Goal: Information Seeking & Learning: Learn about a topic

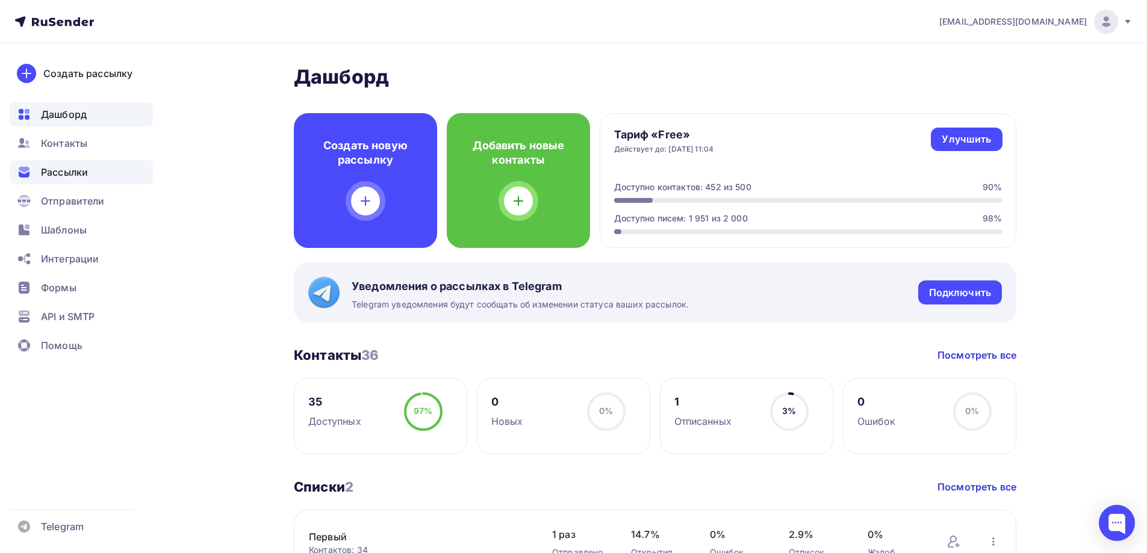
click at [81, 177] on span "Рассылки" at bounding box center [64, 172] width 47 height 14
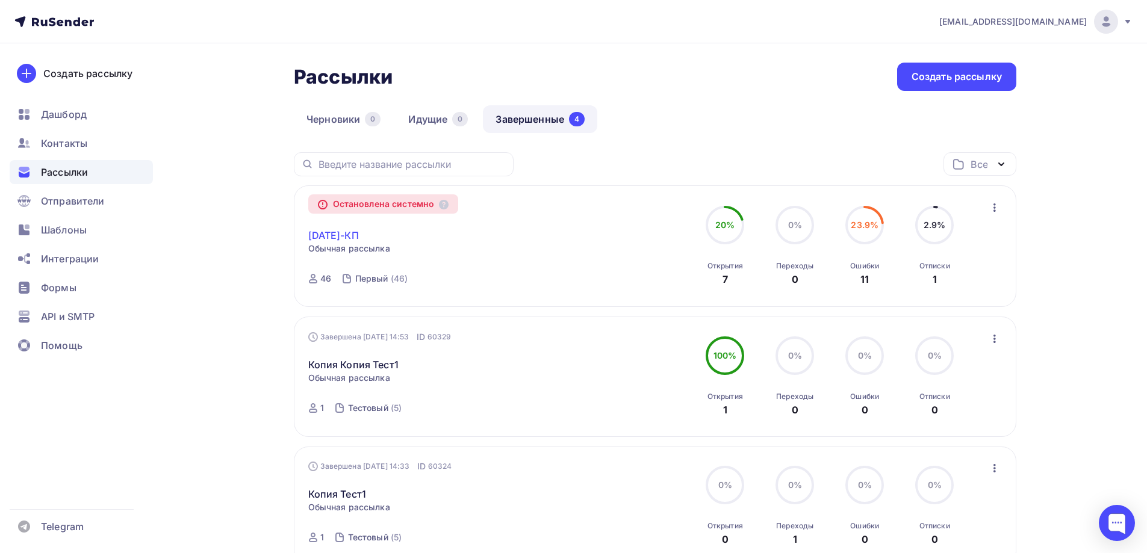
click at [359, 232] on link "2025.09.25-КП" at bounding box center [333, 235] width 51 height 14
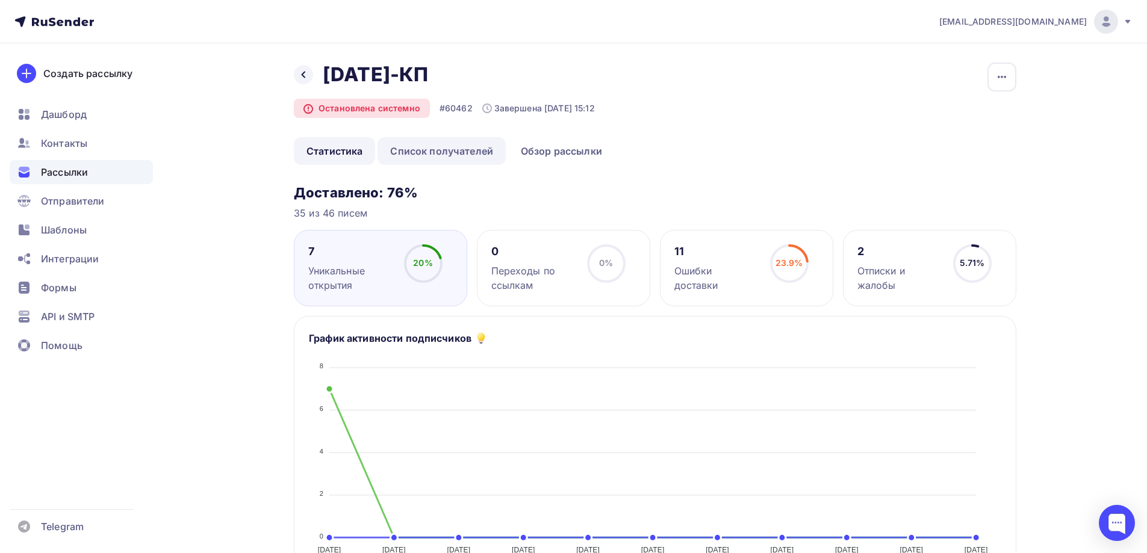
click at [467, 148] on link "Список получателей" at bounding box center [441, 151] width 128 height 28
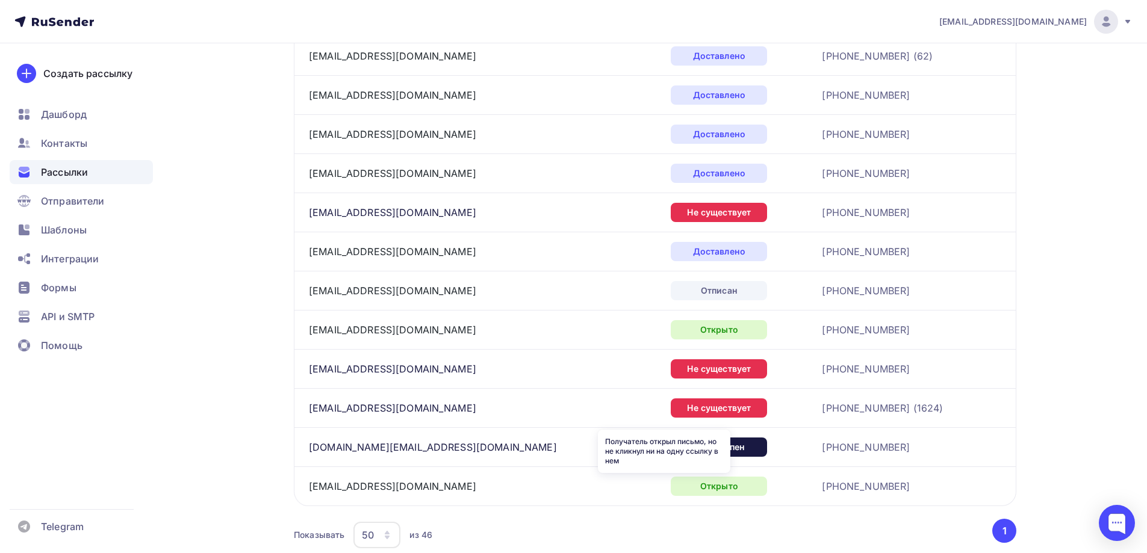
scroll to position [1565, 0]
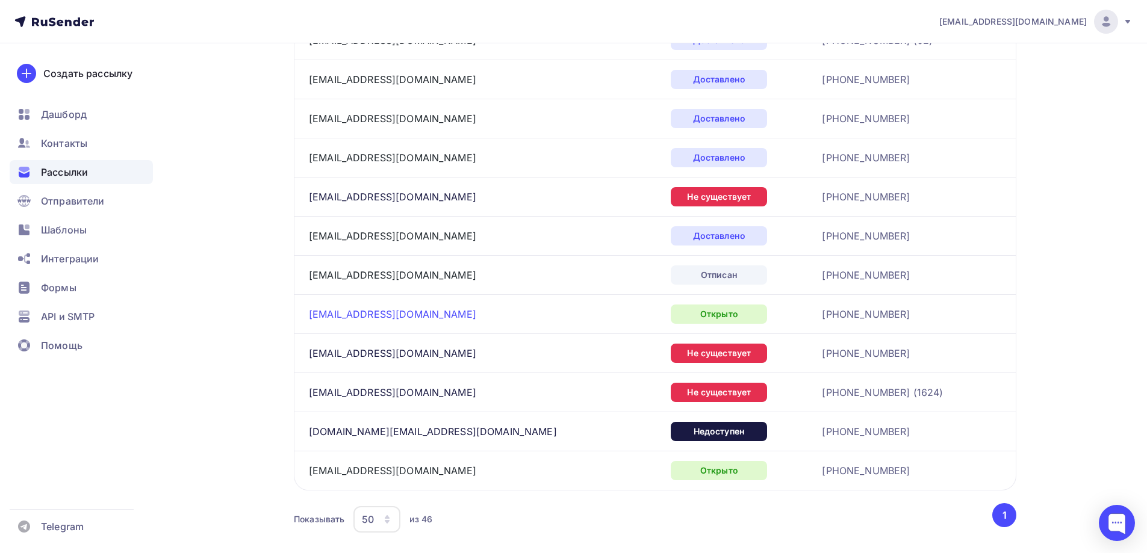
click at [341, 316] on link "info@bentopro.su" at bounding box center [392, 314] width 167 height 12
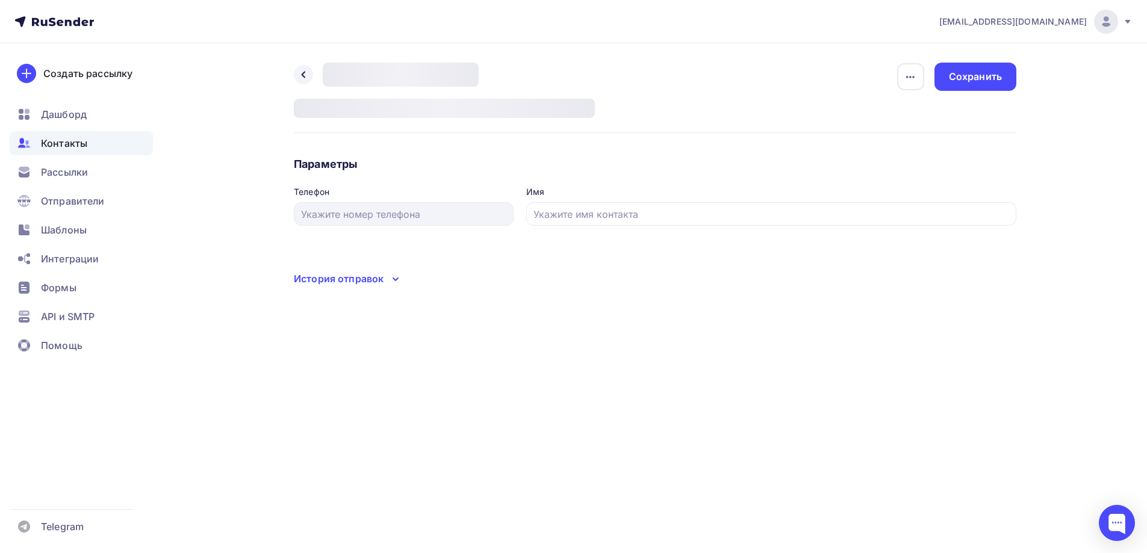
type input "+7 495 139 59 59"
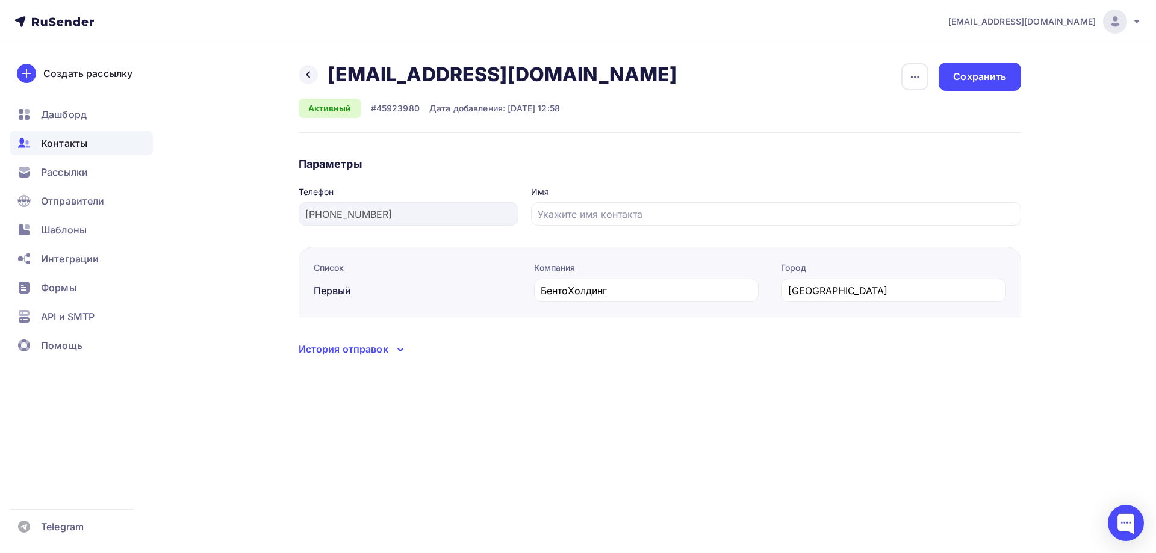
click at [387, 348] on div "История отправок" at bounding box center [344, 349] width 90 height 14
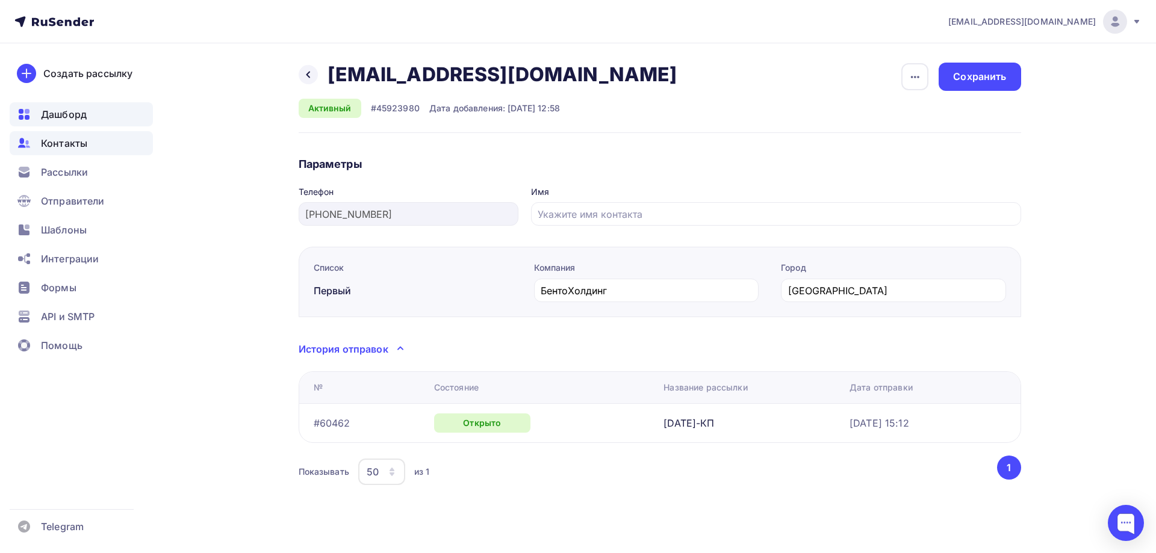
click at [72, 110] on span "Дашборд" at bounding box center [64, 114] width 46 height 14
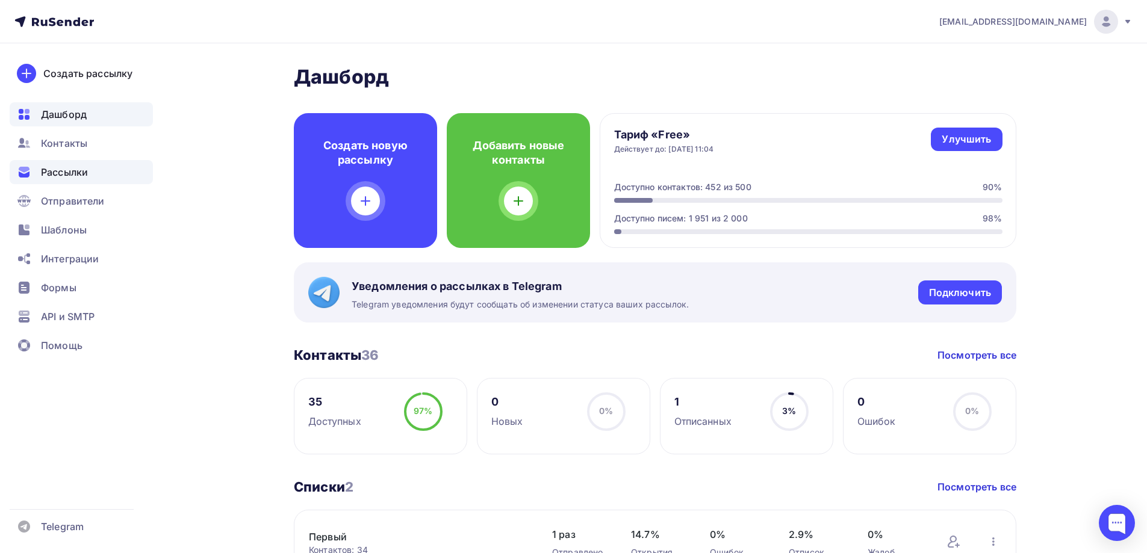
click at [74, 167] on span "Рассылки" at bounding box center [64, 172] width 47 height 14
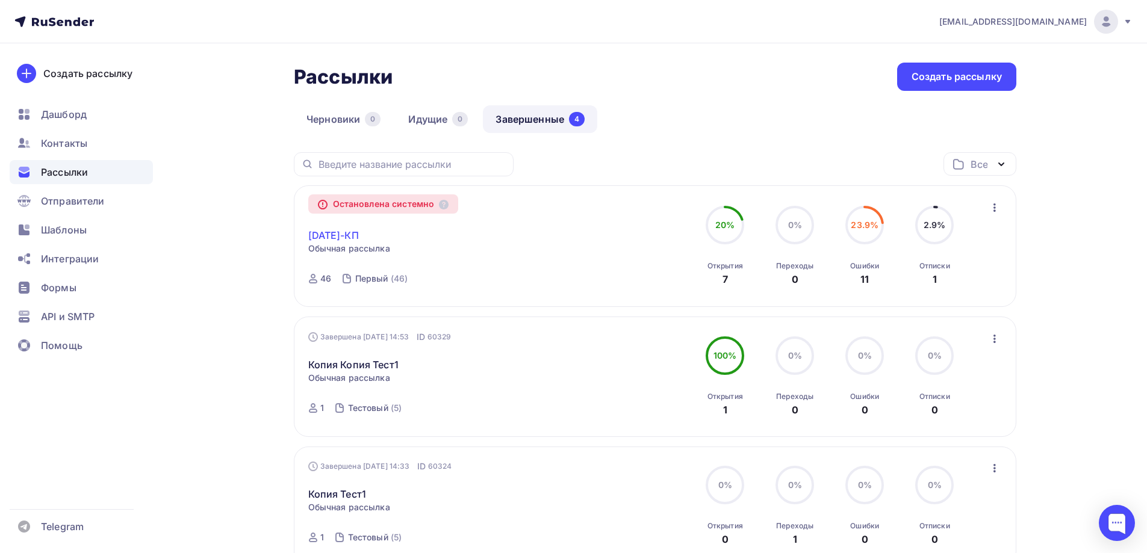
click at [355, 234] on link "2025.09.25-КП" at bounding box center [333, 235] width 51 height 14
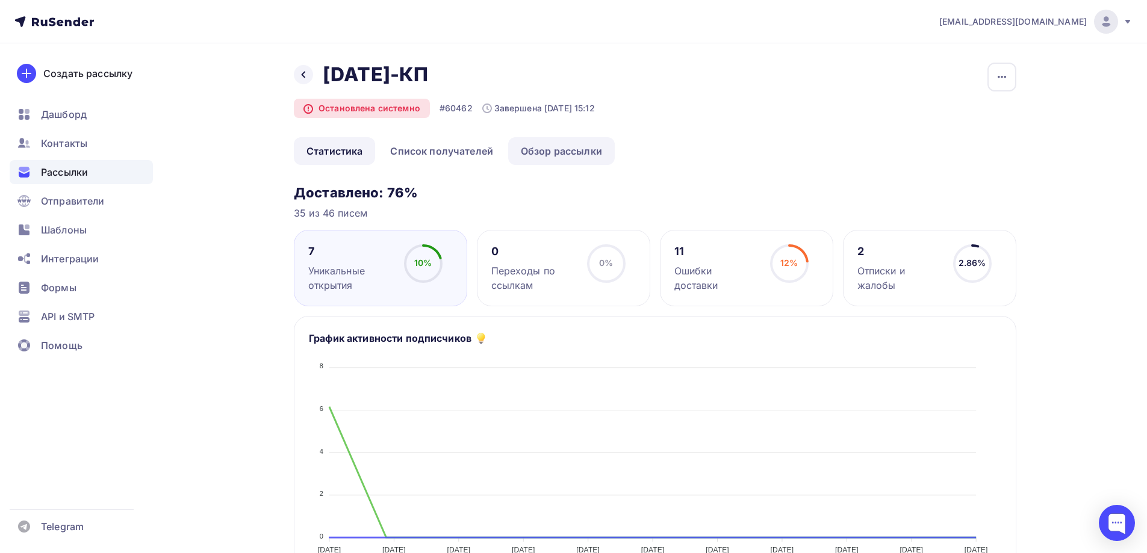
click at [567, 142] on link "Обзор рассылки" at bounding box center [561, 151] width 107 height 28
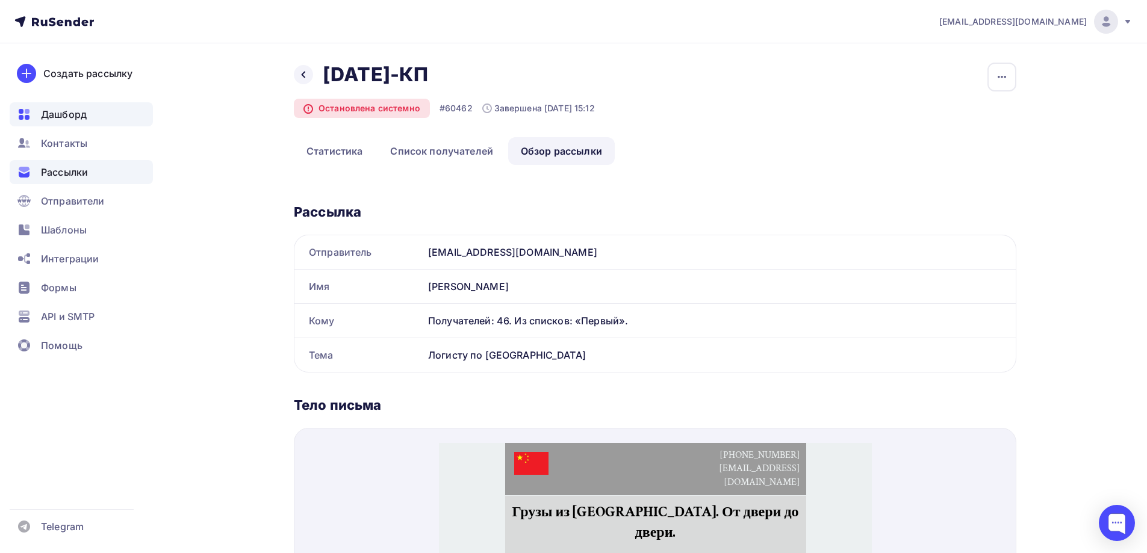
click at [67, 117] on span "Дашборд" at bounding box center [64, 114] width 46 height 14
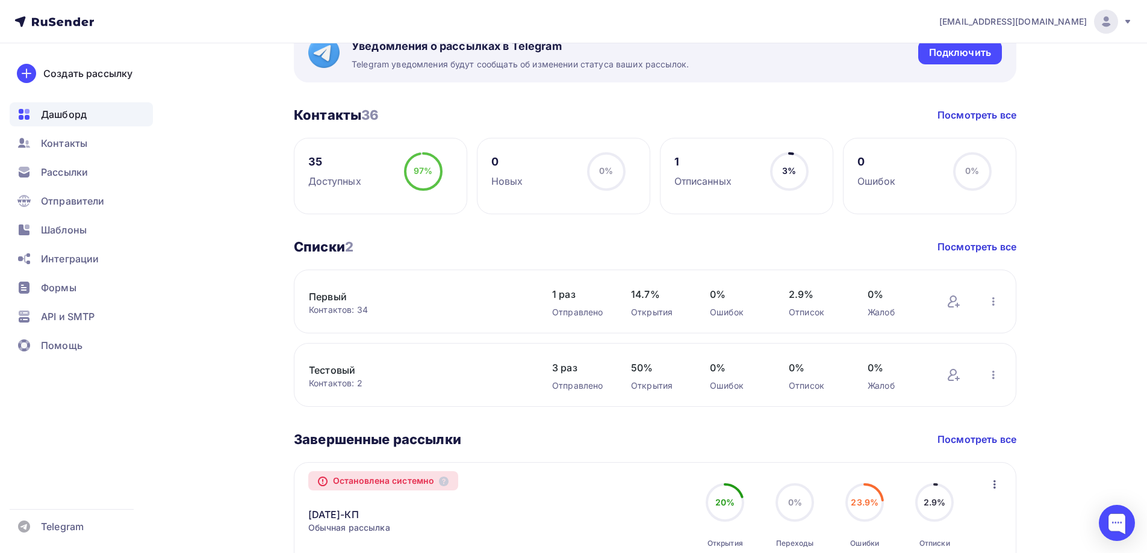
scroll to position [241, 0]
click at [359, 505] on div "2025.09.25-КП" at bounding box center [333, 513] width 51 height 17
click at [359, 509] on link "2025.09.25-КП" at bounding box center [333, 514] width 51 height 14
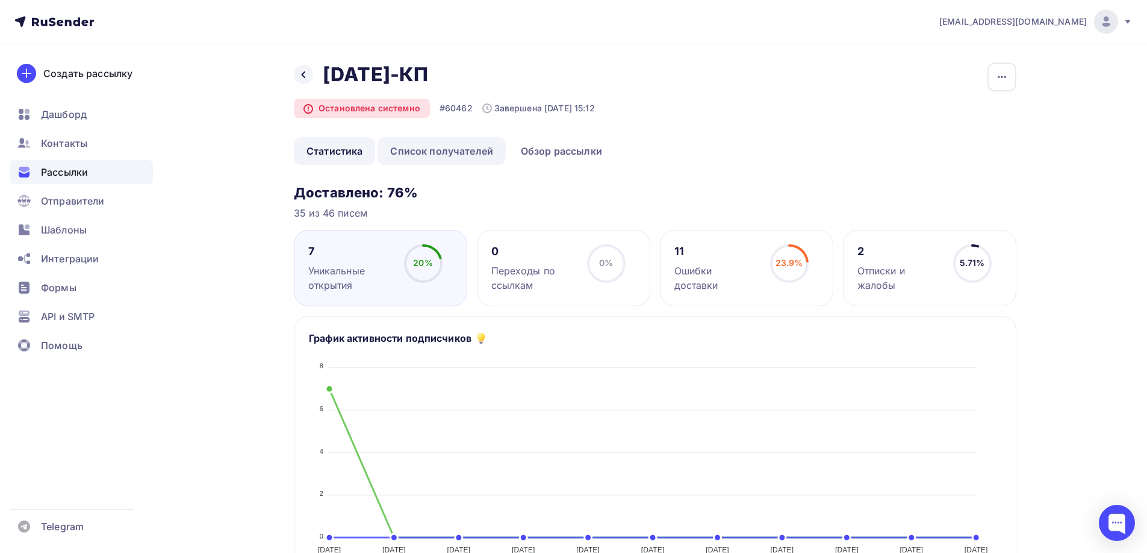
click at [455, 145] on link "Список получателей" at bounding box center [441, 151] width 128 height 28
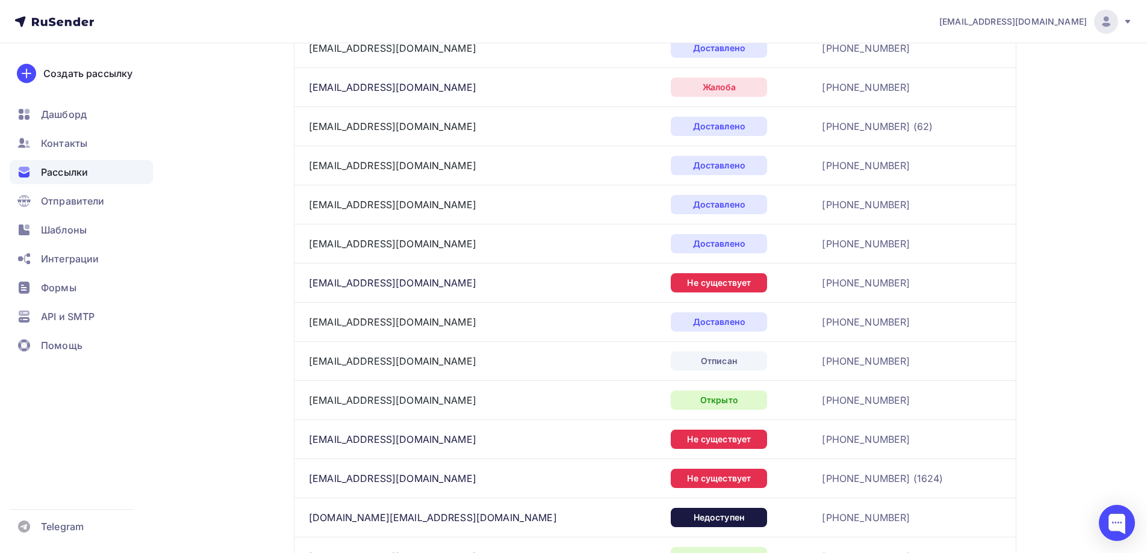
scroll to position [1505, 0]
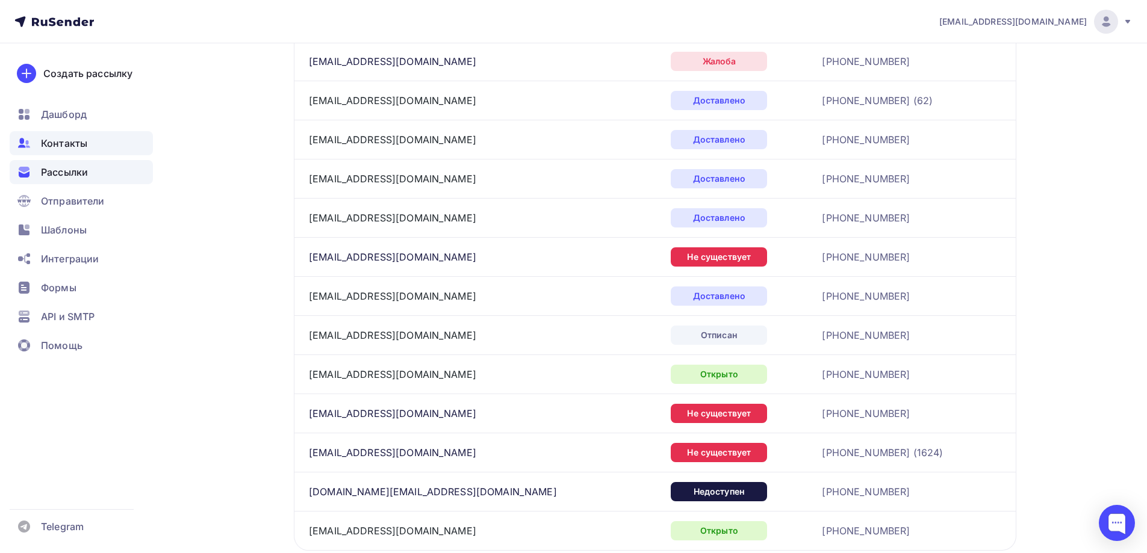
click at [81, 144] on span "Контакты" at bounding box center [64, 143] width 46 height 14
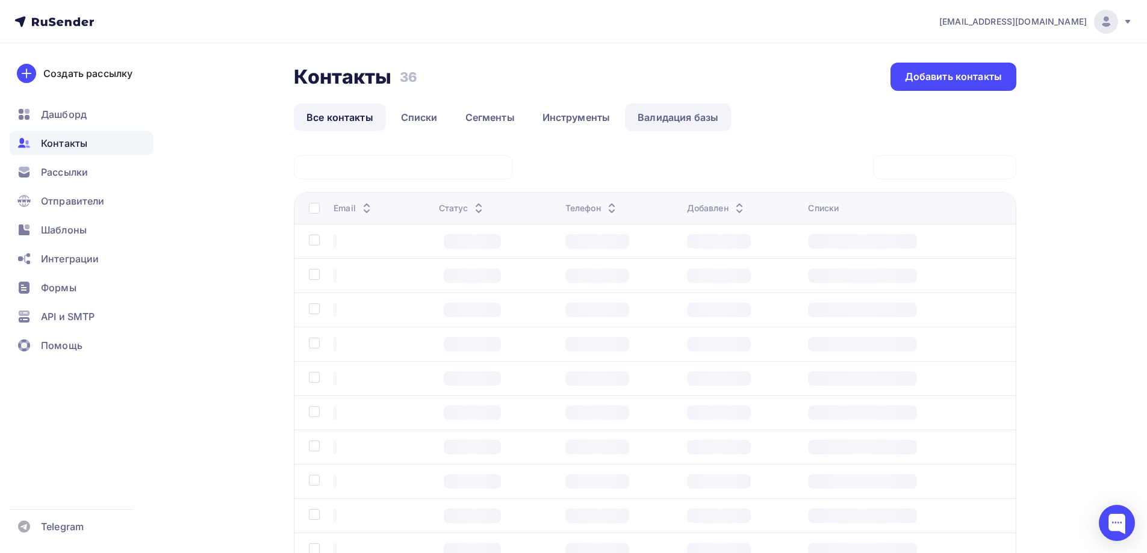
click at [686, 115] on link "Валидация базы" at bounding box center [678, 118] width 106 height 28
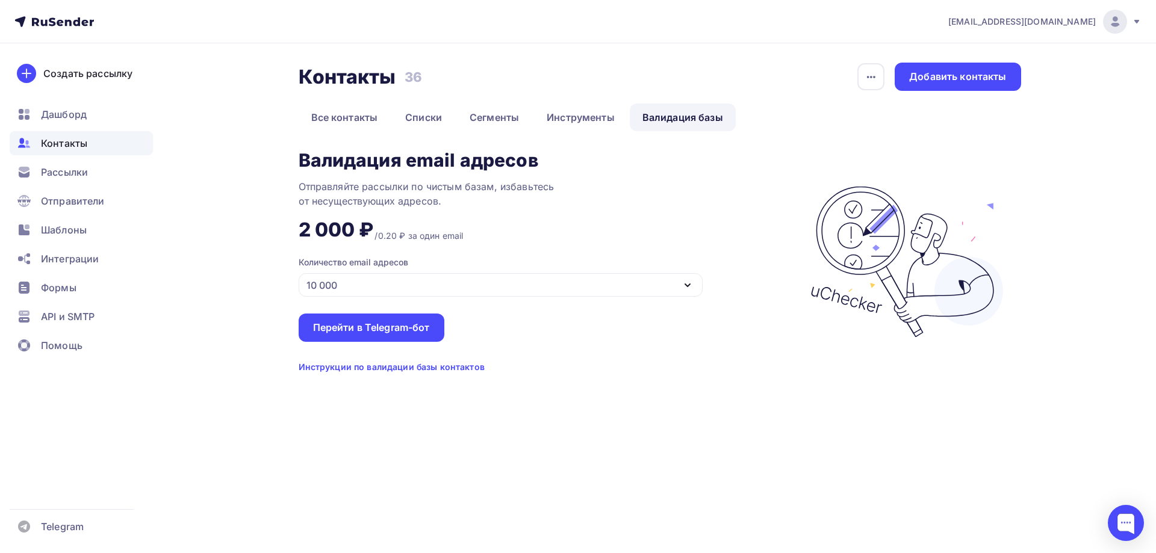
click at [431, 367] on div "Инструкции по валидации базы контактов" at bounding box center [392, 367] width 186 height 12
click at [681, 283] on icon "button" at bounding box center [687, 285] width 14 height 14
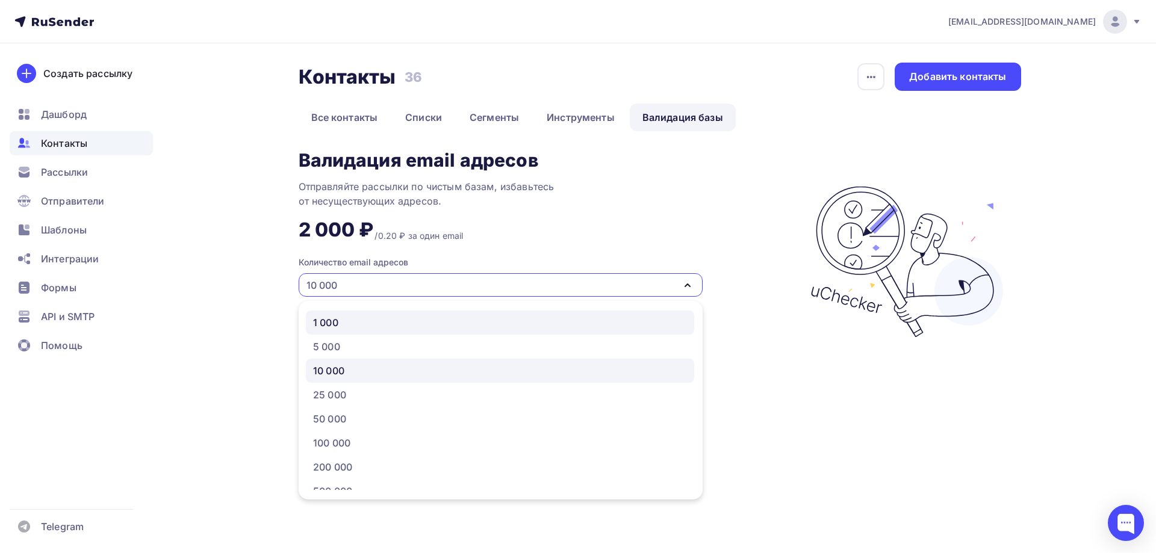
click at [470, 316] on div "1 000" at bounding box center [500, 322] width 374 height 14
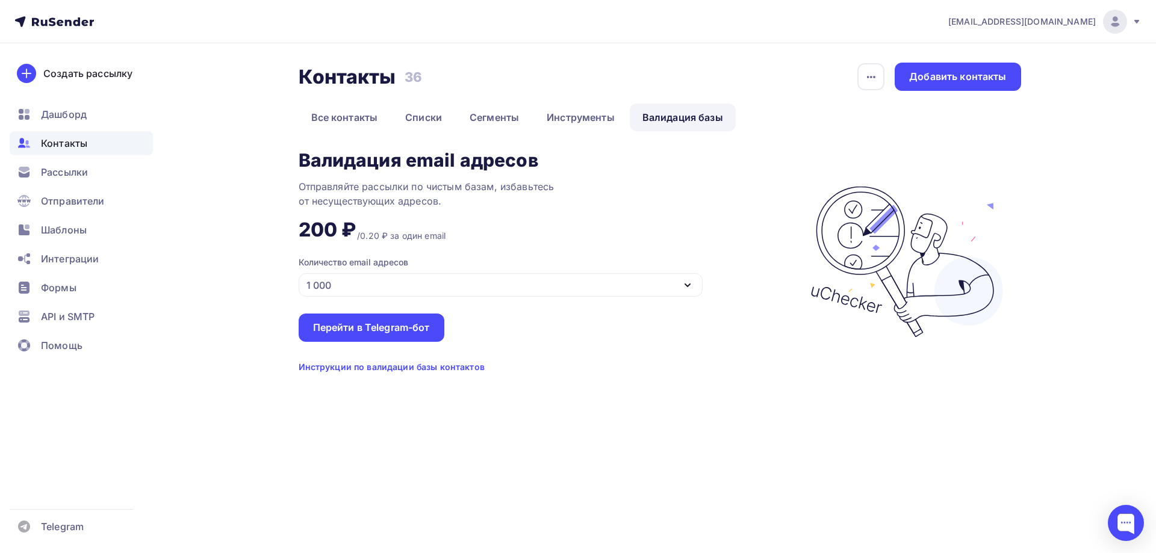
click at [691, 287] on icon "button" at bounding box center [687, 285] width 14 height 14
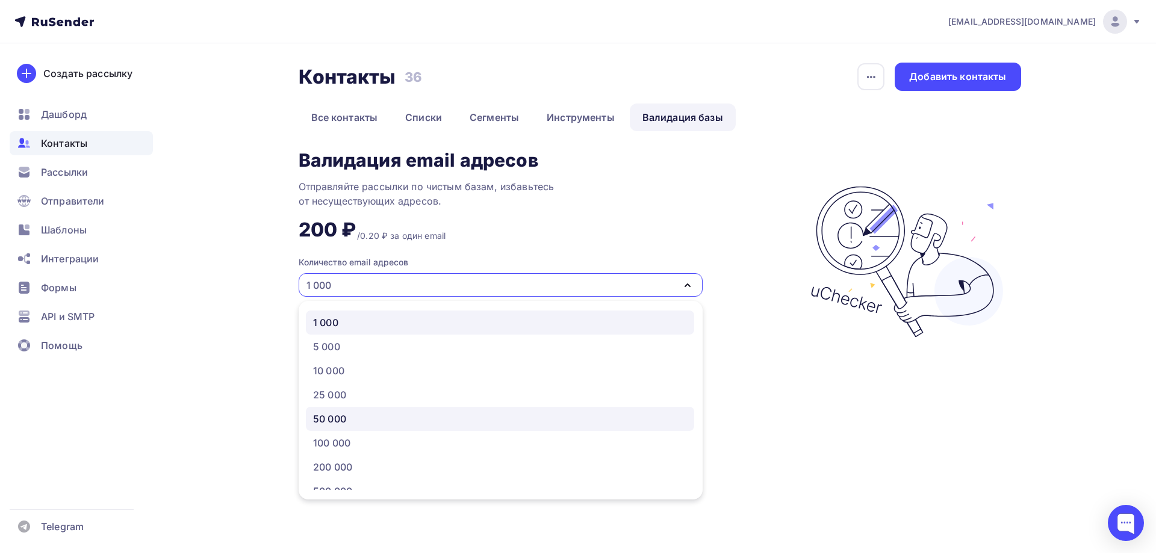
click at [442, 424] on div "50 000" at bounding box center [500, 419] width 374 height 14
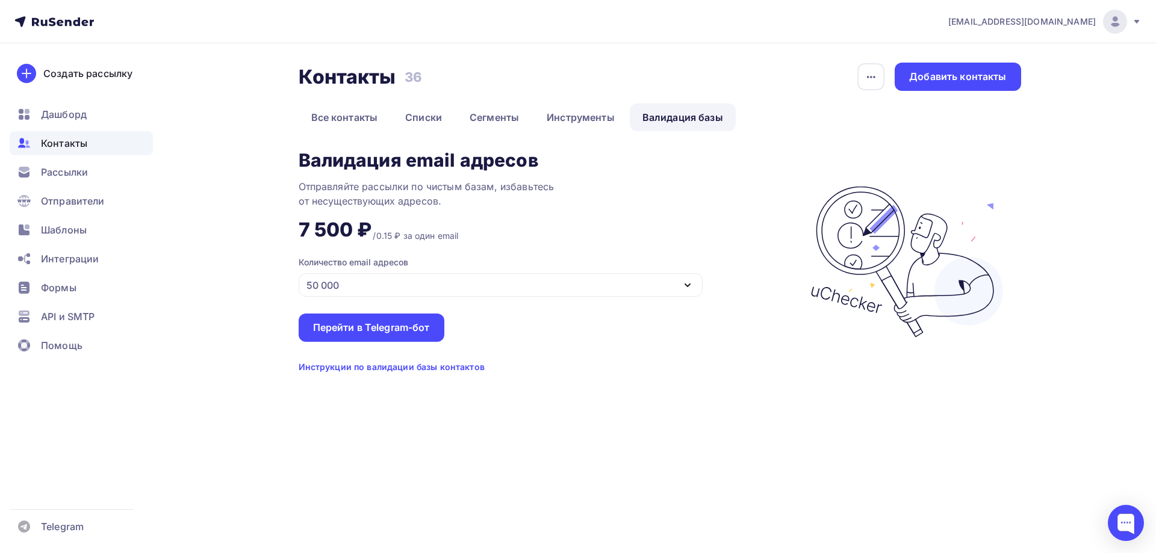
click at [685, 282] on icon "button" at bounding box center [687, 285] width 14 height 14
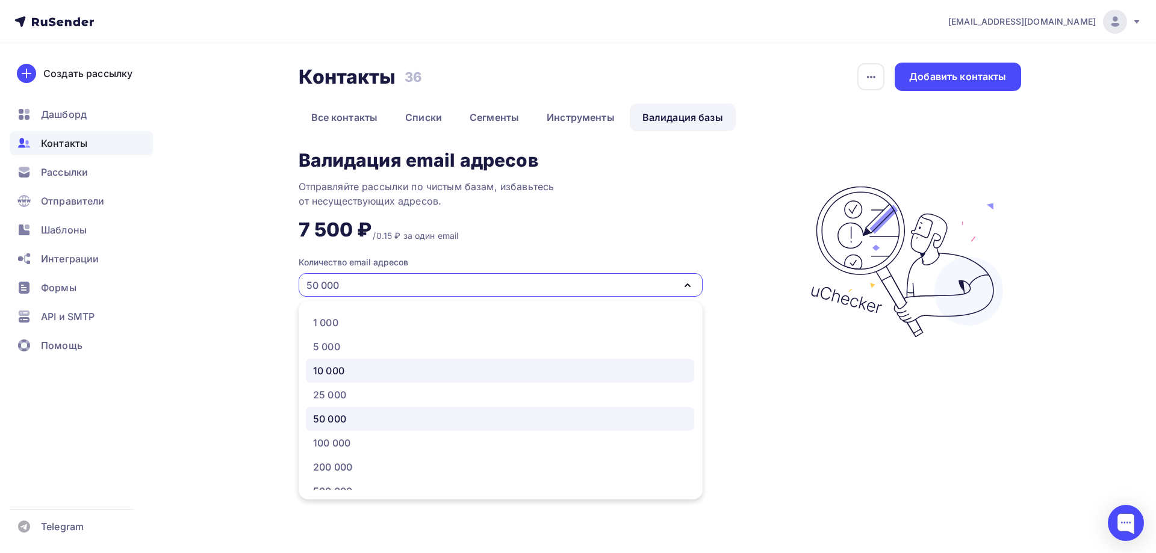
click at [378, 373] on div "10 000" at bounding box center [500, 371] width 374 height 14
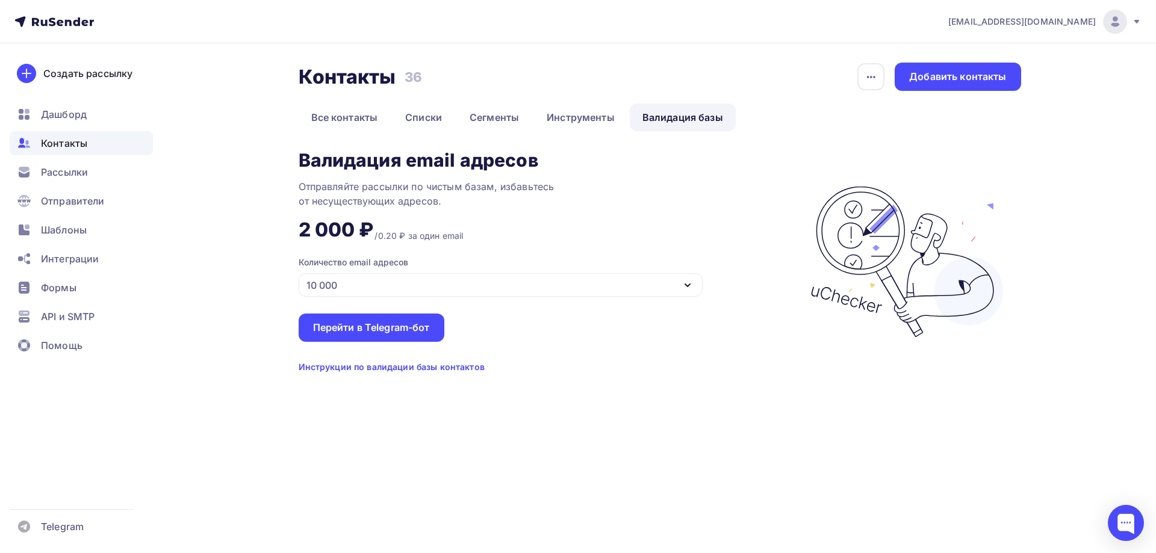
click at [685, 284] on icon "button" at bounding box center [687, 285] width 14 height 14
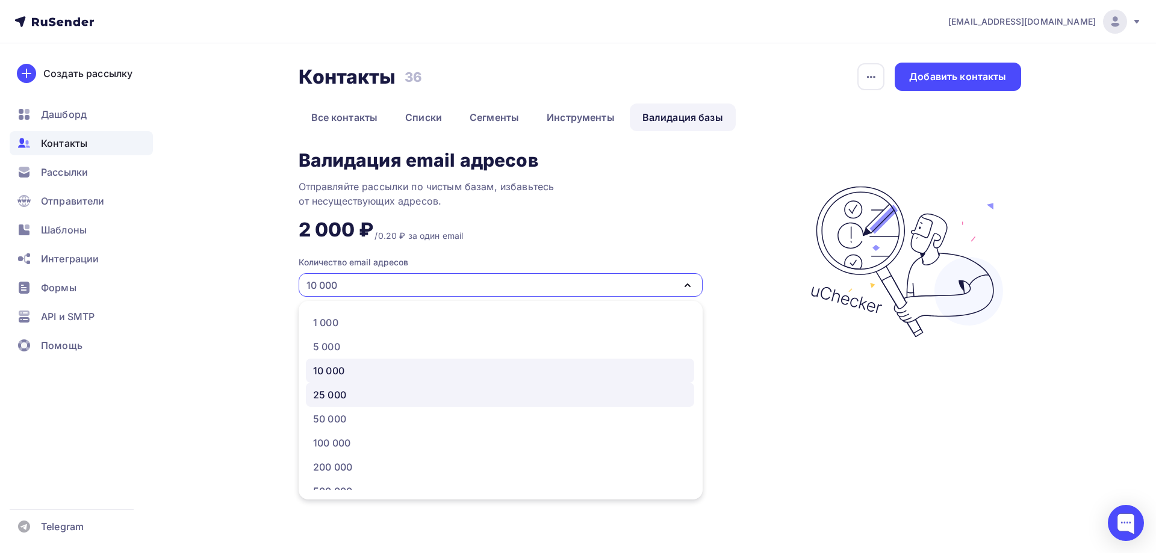
click at [370, 391] on div "25 000" at bounding box center [500, 395] width 374 height 14
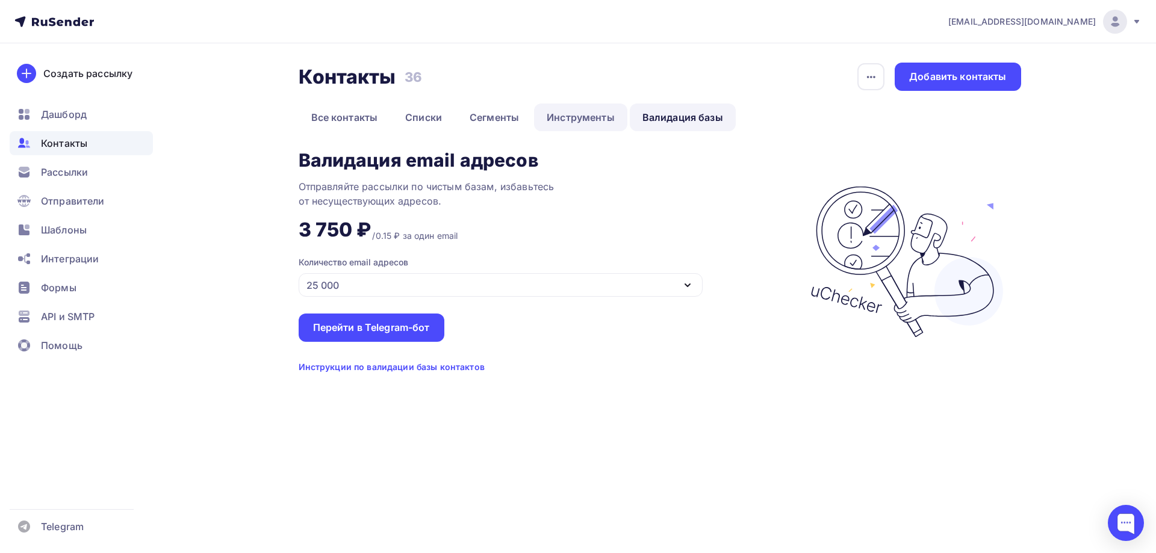
click at [574, 108] on link "Инструменты" at bounding box center [580, 118] width 93 height 28
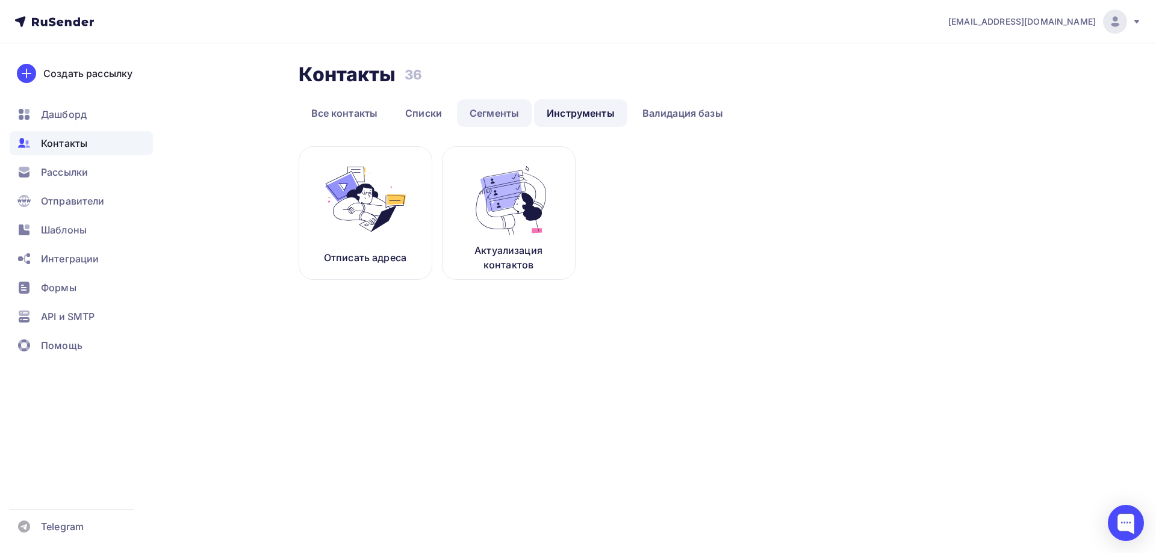
click at [498, 113] on link "Сегменты" at bounding box center [494, 113] width 75 height 28
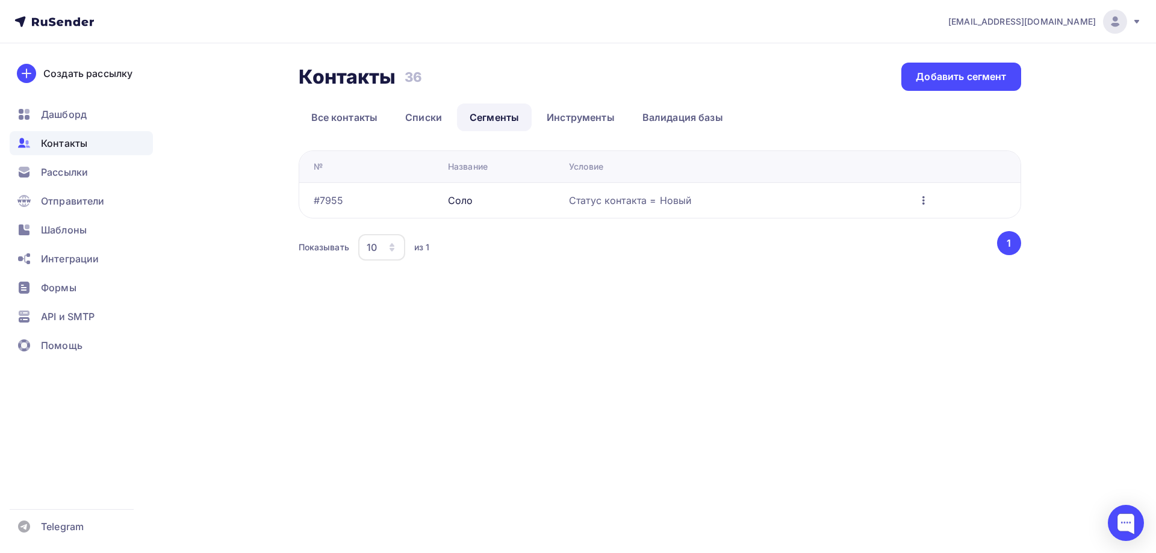
click at [465, 200] on div "Соло" at bounding box center [460, 200] width 25 height 14
click at [407, 115] on link "Списки" at bounding box center [424, 118] width 62 height 28
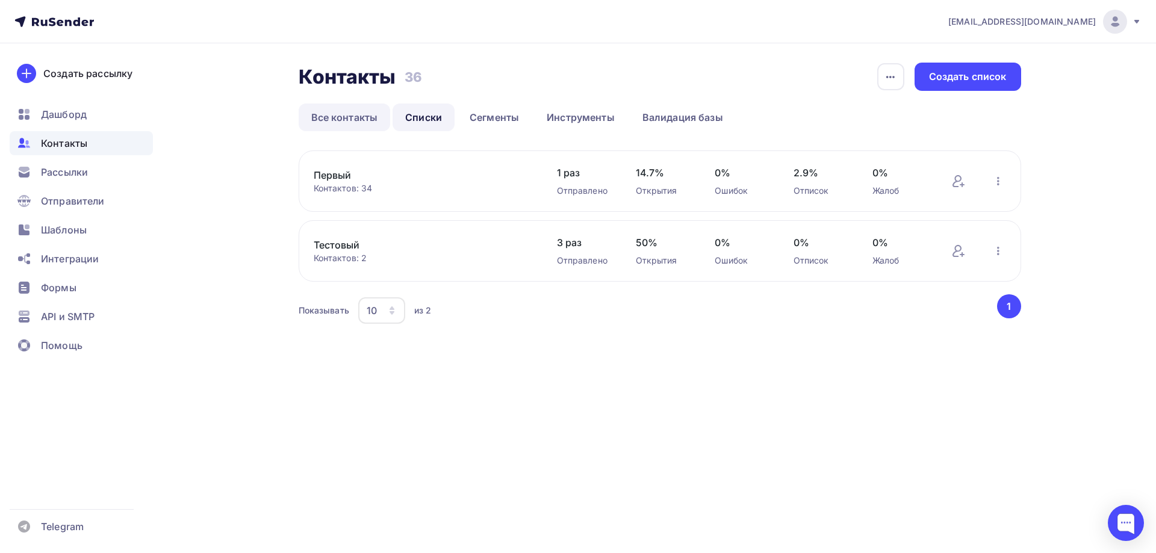
click at [347, 113] on link "Все контакты" at bounding box center [345, 118] width 92 height 28
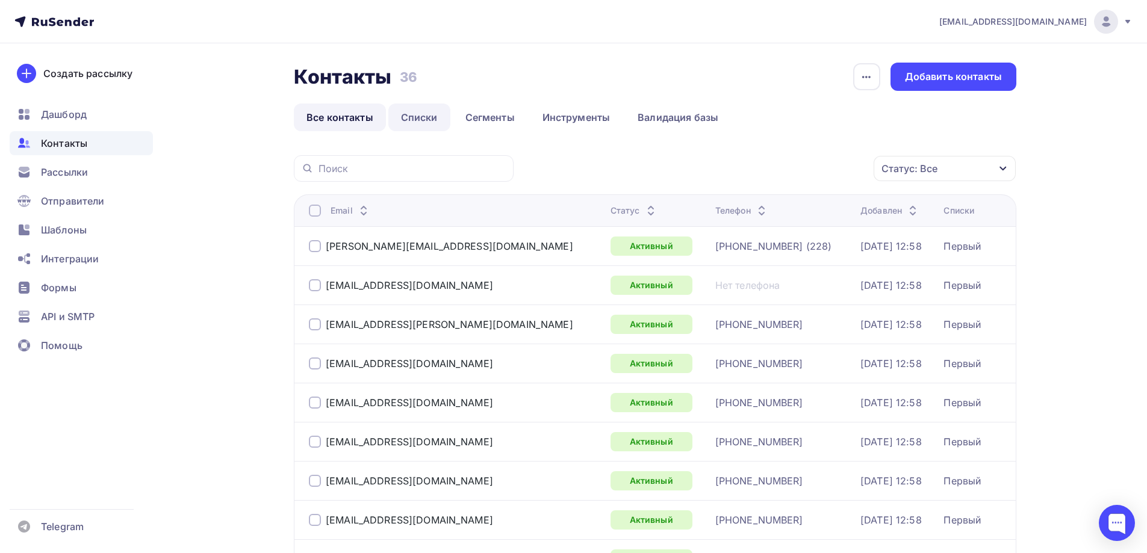
click at [414, 119] on link "Списки" at bounding box center [419, 118] width 62 height 28
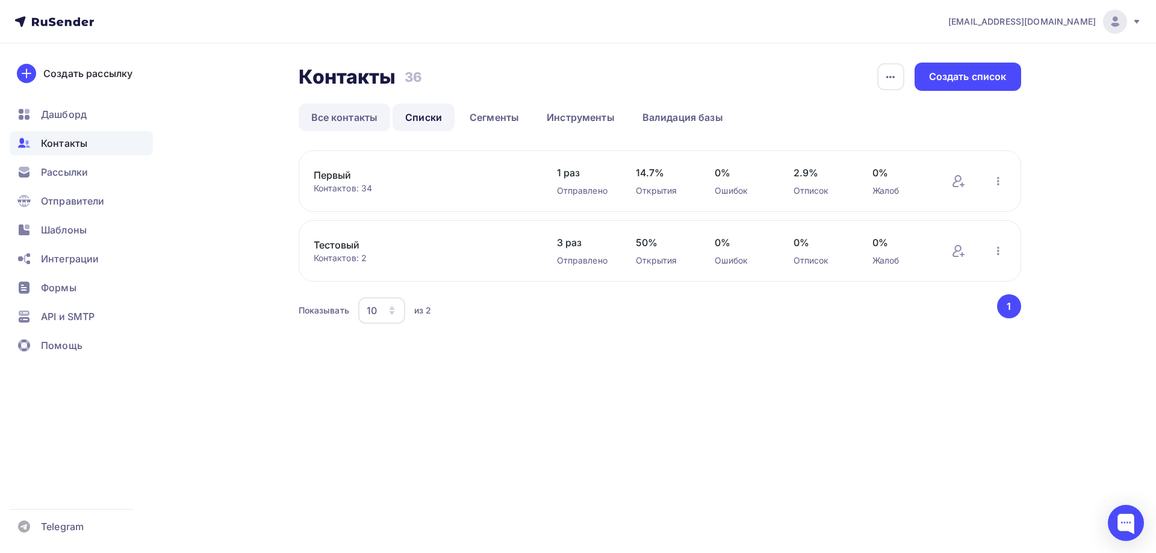
click at [342, 118] on link "Все контакты" at bounding box center [345, 118] width 92 height 28
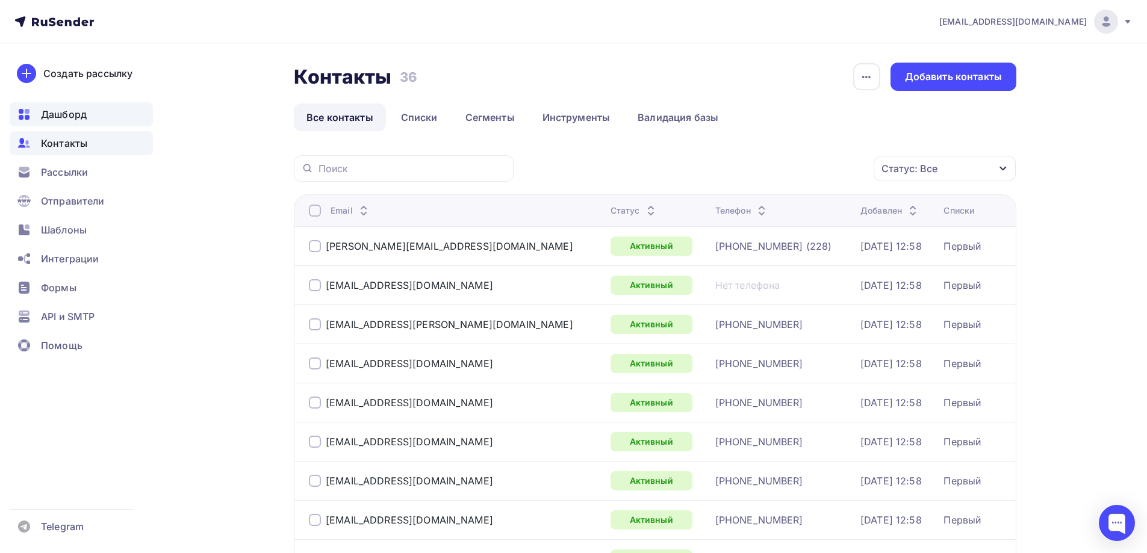
click at [48, 119] on span "Дашборд" at bounding box center [64, 114] width 46 height 14
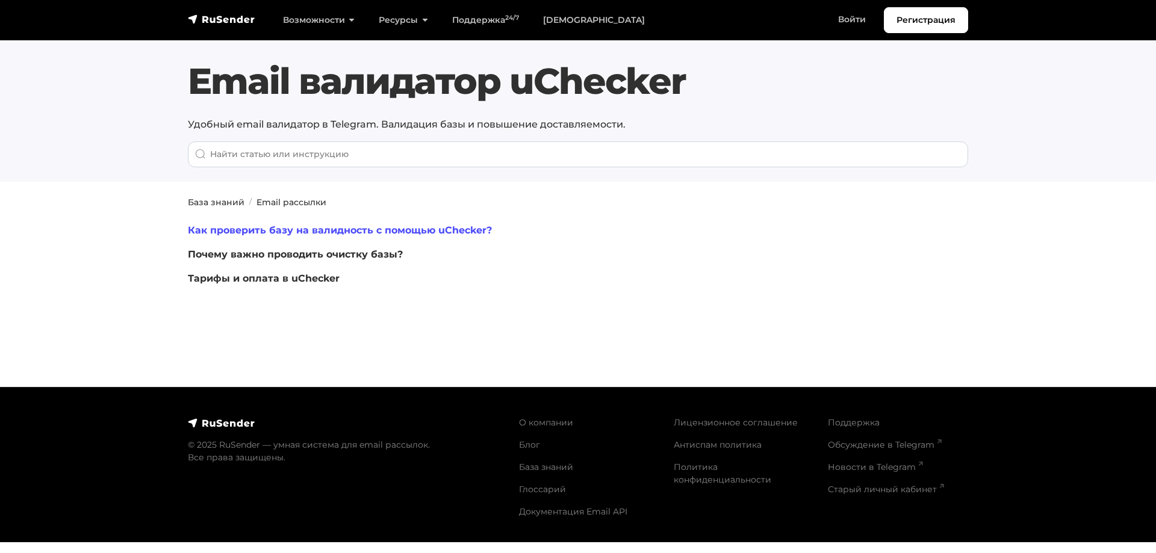
click at [372, 228] on link "Как проверить базу на валидность с помощью uChecker?" at bounding box center [340, 230] width 304 height 11
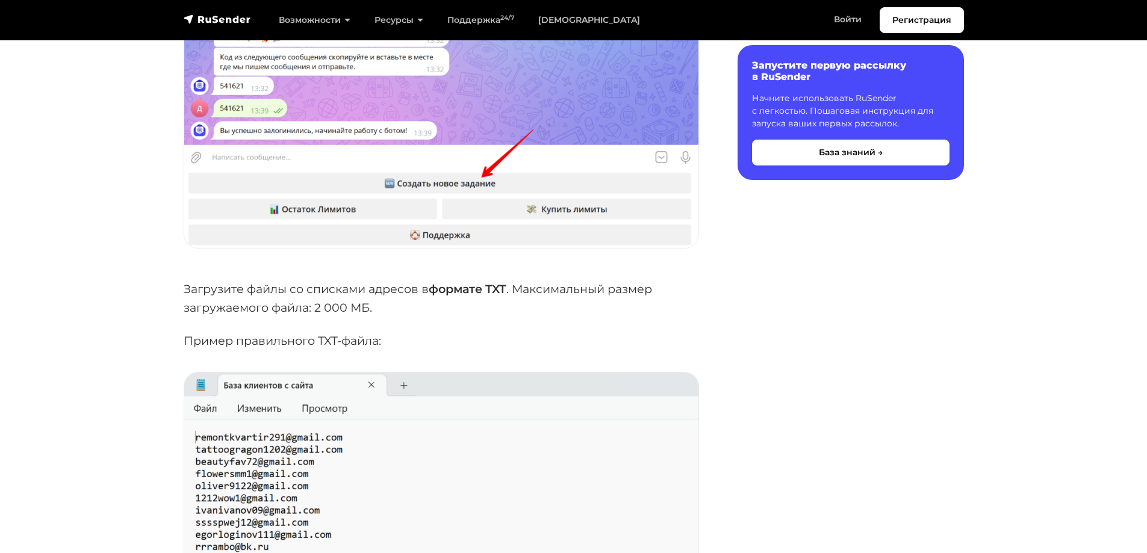
scroll to position [2468, 0]
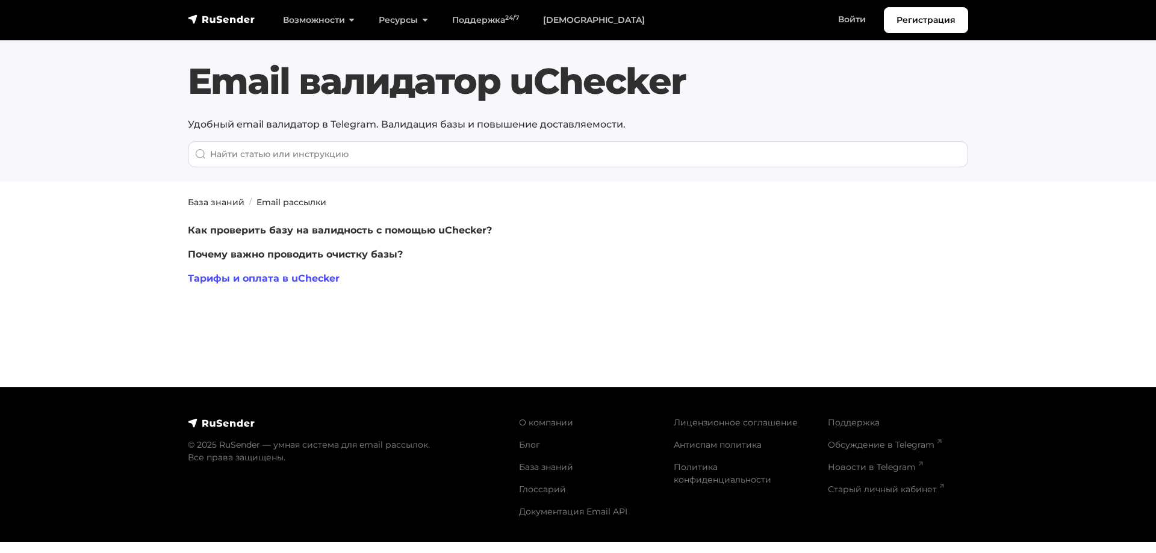
click at [269, 275] on link "Тарифы и оплата в uChecker" at bounding box center [264, 278] width 152 height 11
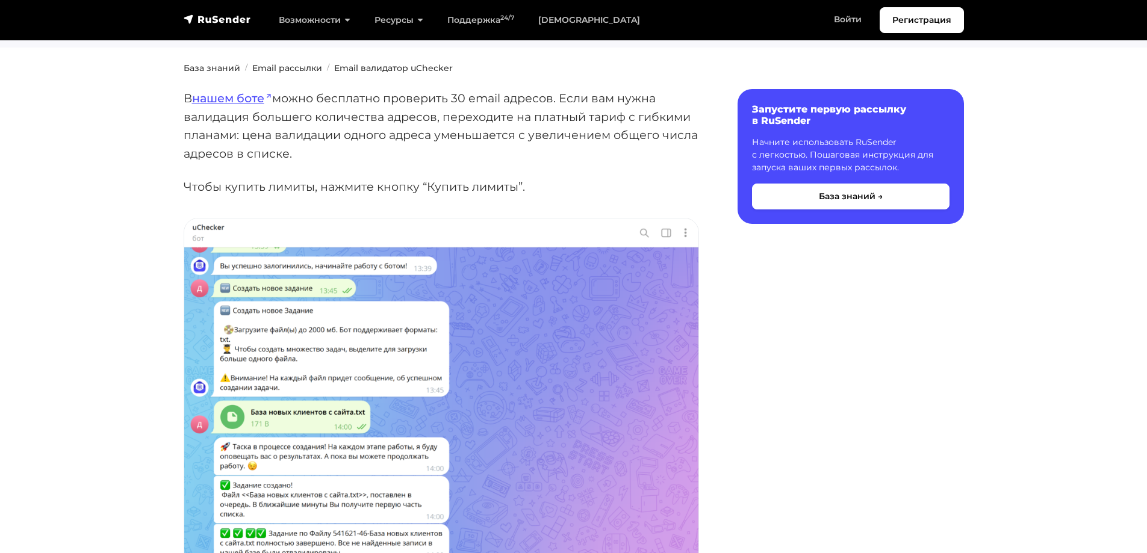
scroll to position [60, 0]
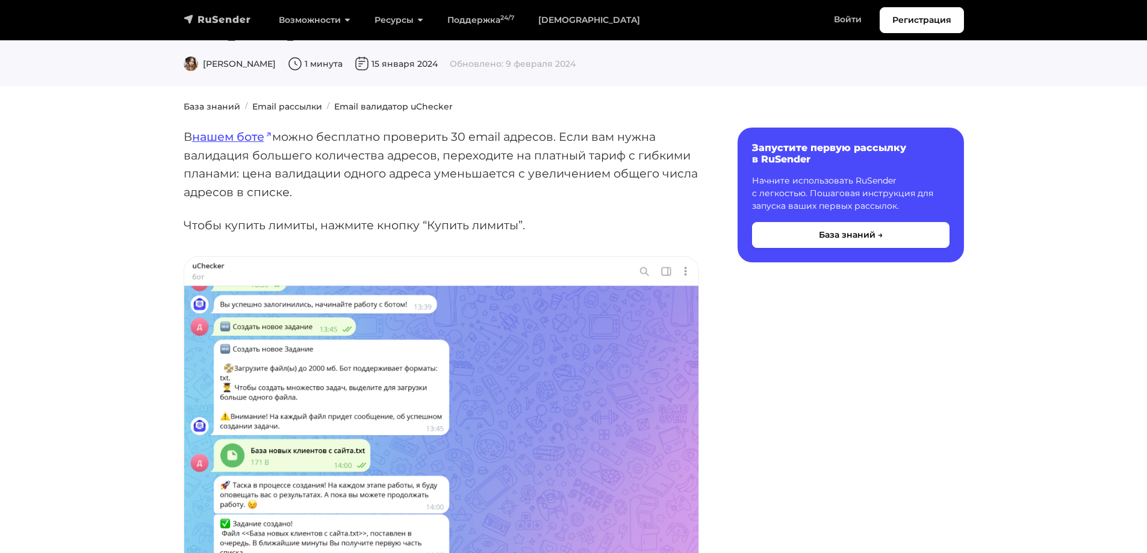
click at [224, 22] on img "navbar" at bounding box center [217, 19] width 67 height 12
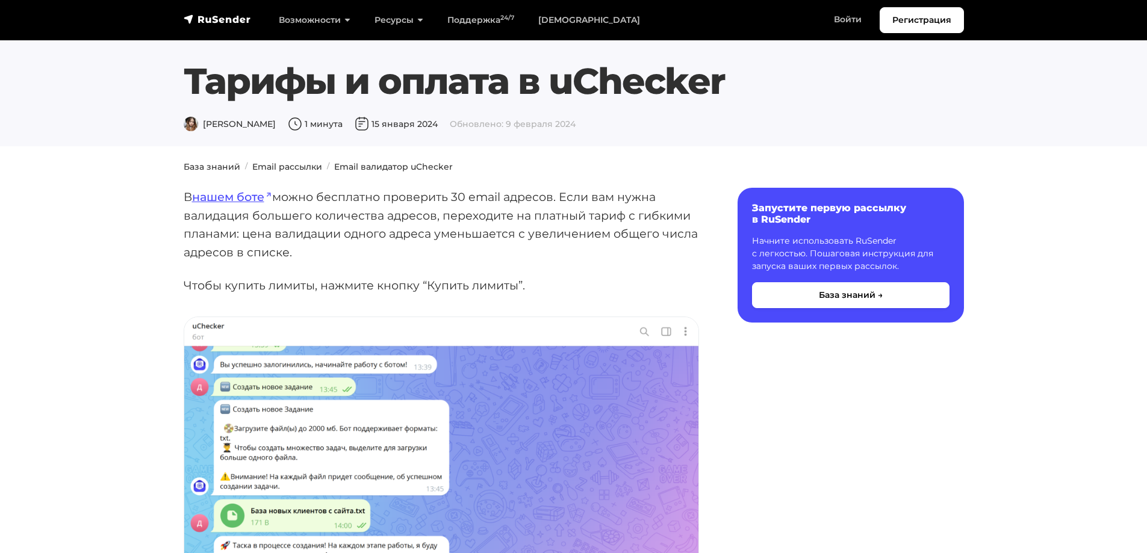
scroll to position [61, 0]
